Goal: Check status

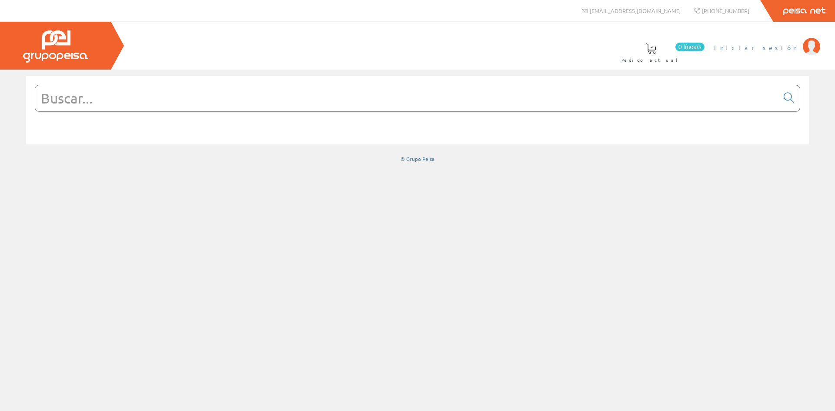
click at [782, 47] on span "Iniciar sesión" at bounding box center [756, 47] width 84 height 9
click at [226, 111] on input "text" at bounding box center [406, 98] width 743 height 26
paste input "300061363"
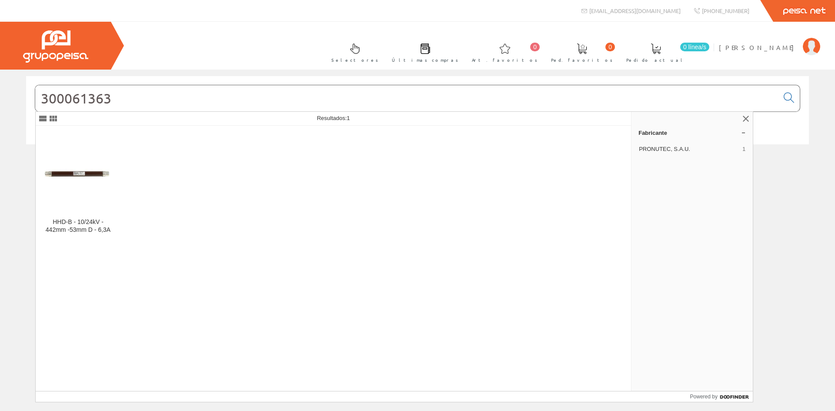
type input "300061363"
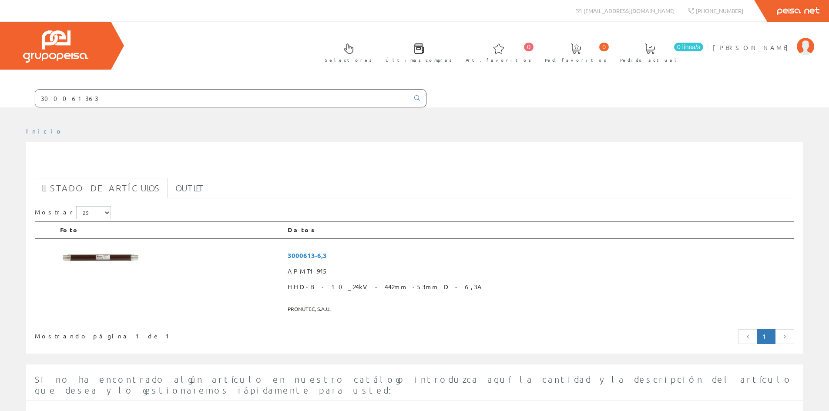
click at [73, 174] on div "300061363 Listado de artículos Outlet Mostrar 5 15 25 50 Foto Datos" at bounding box center [414, 247] width 777 height 211
click at [384, 255] on span "3000613-6,3" at bounding box center [539, 256] width 503 height 16
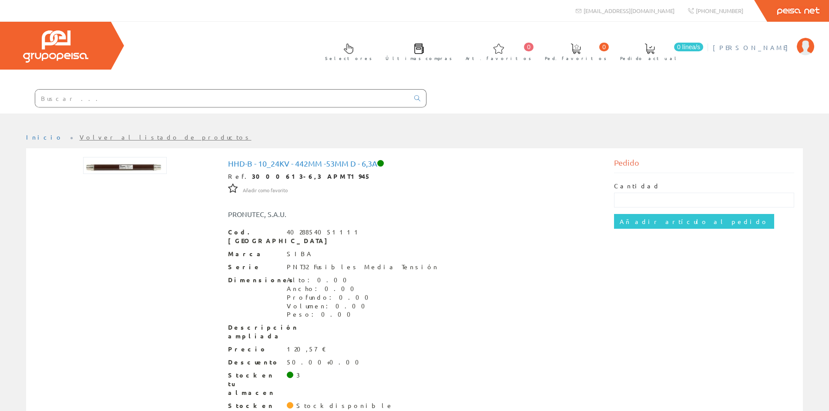
click at [765, 48] on span "[PERSON_NAME]" at bounding box center [753, 47] width 80 height 9
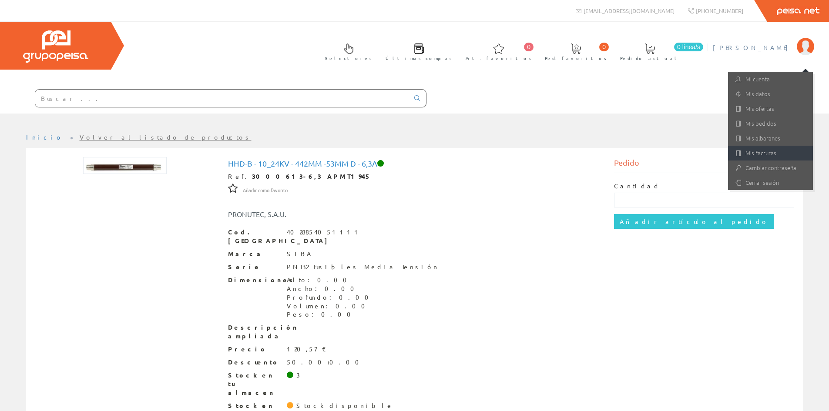
click at [756, 148] on link "Mis facturas" at bounding box center [770, 153] width 85 height 15
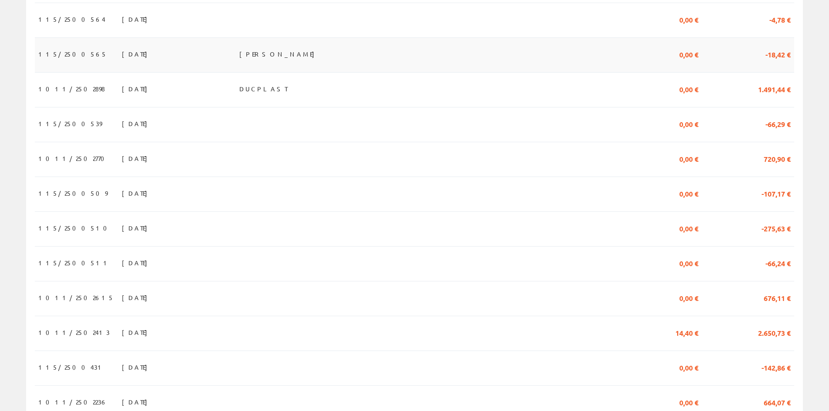
scroll to position [305, 0]
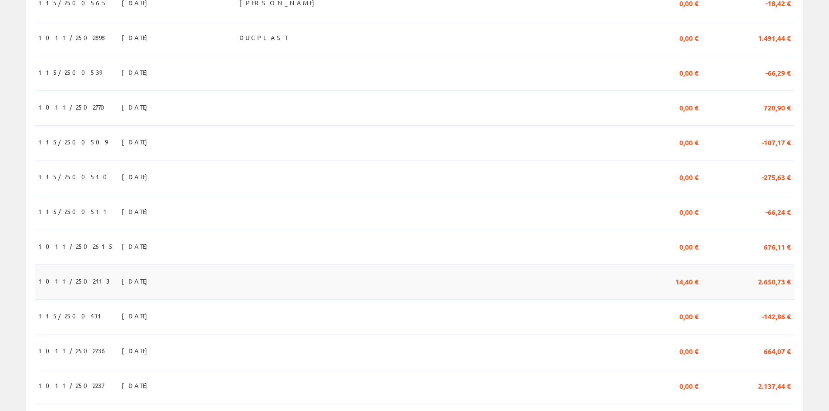
click at [122, 288] on span "[DATE]" at bounding box center [137, 281] width 30 height 15
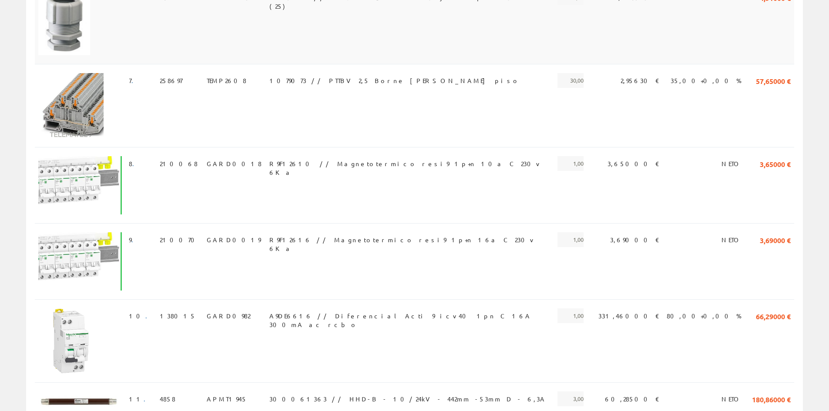
scroll to position [914, 0]
